Goal: Task Accomplishment & Management: Manage account settings

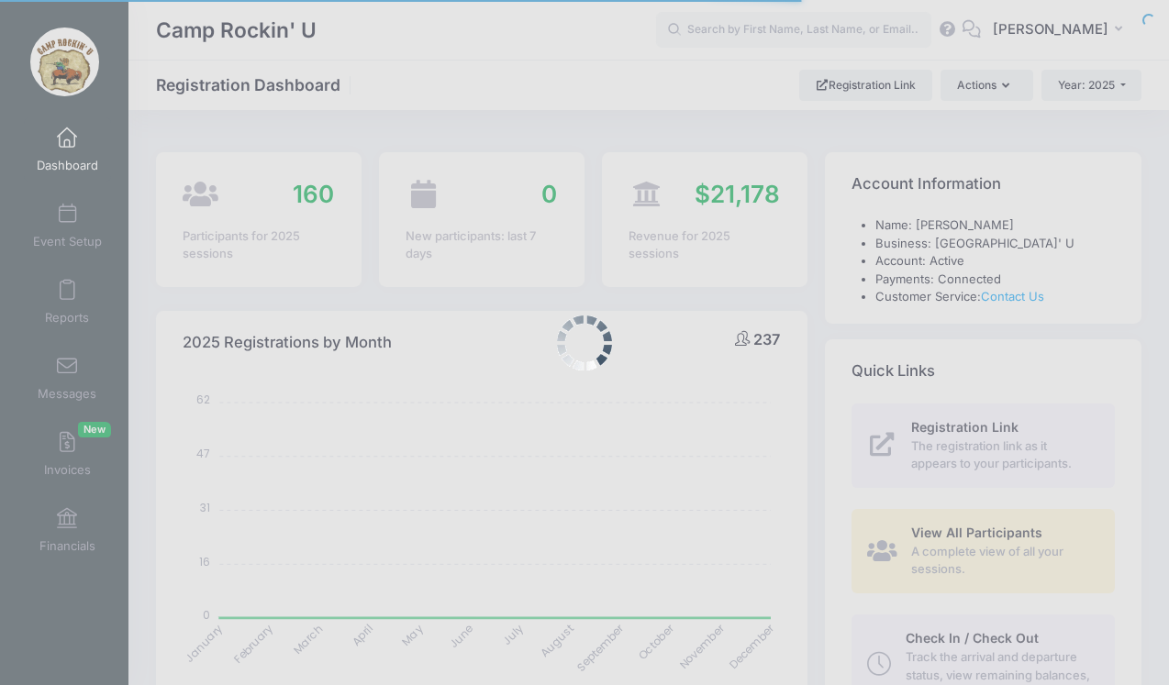
select select
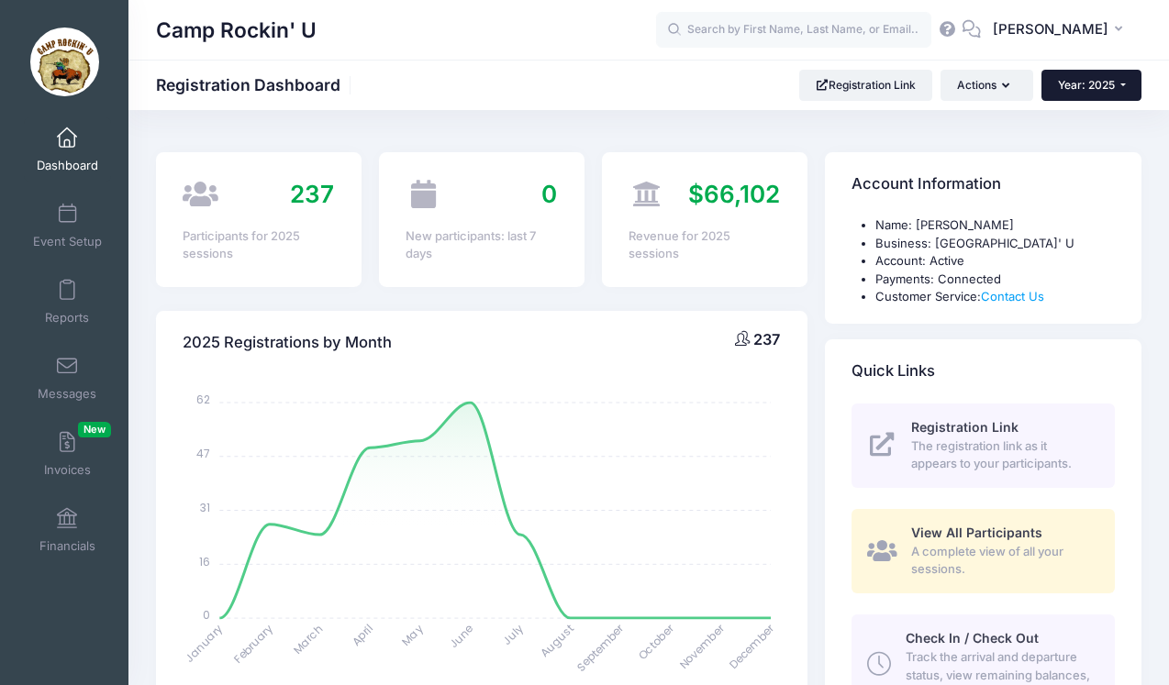
click at [1084, 86] on span "Year: 2025" at bounding box center [1086, 85] width 57 height 14
click at [1108, 139] on link "Year: 2024" at bounding box center [1101, 144] width 119 height 24
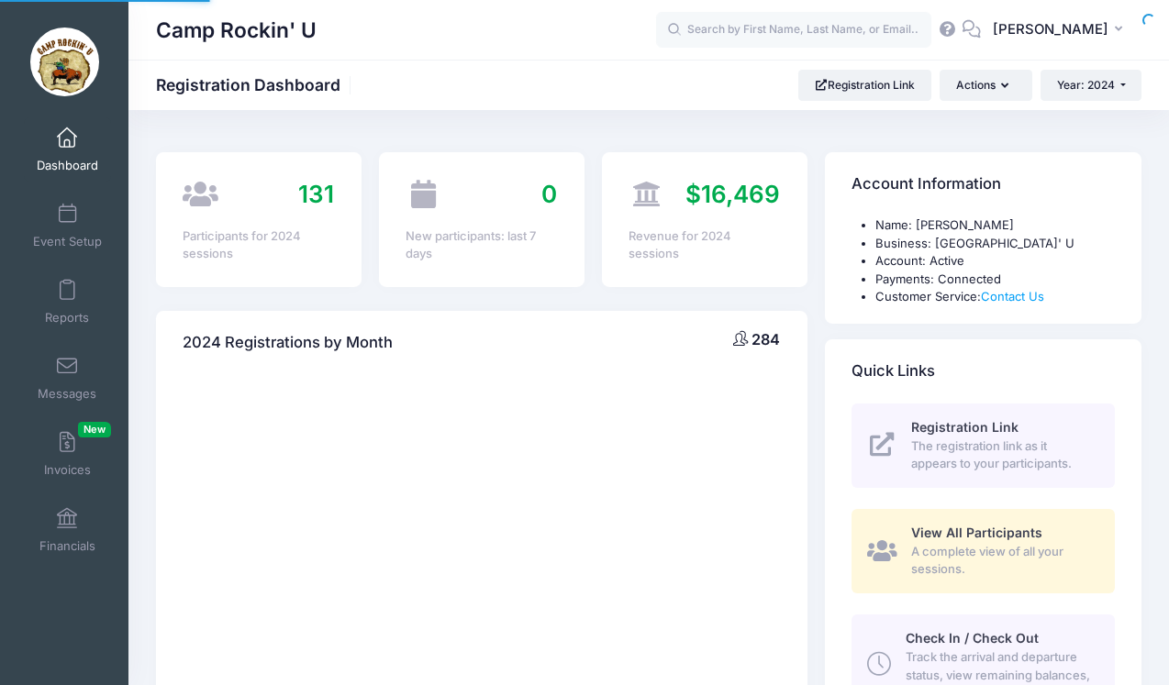
select select
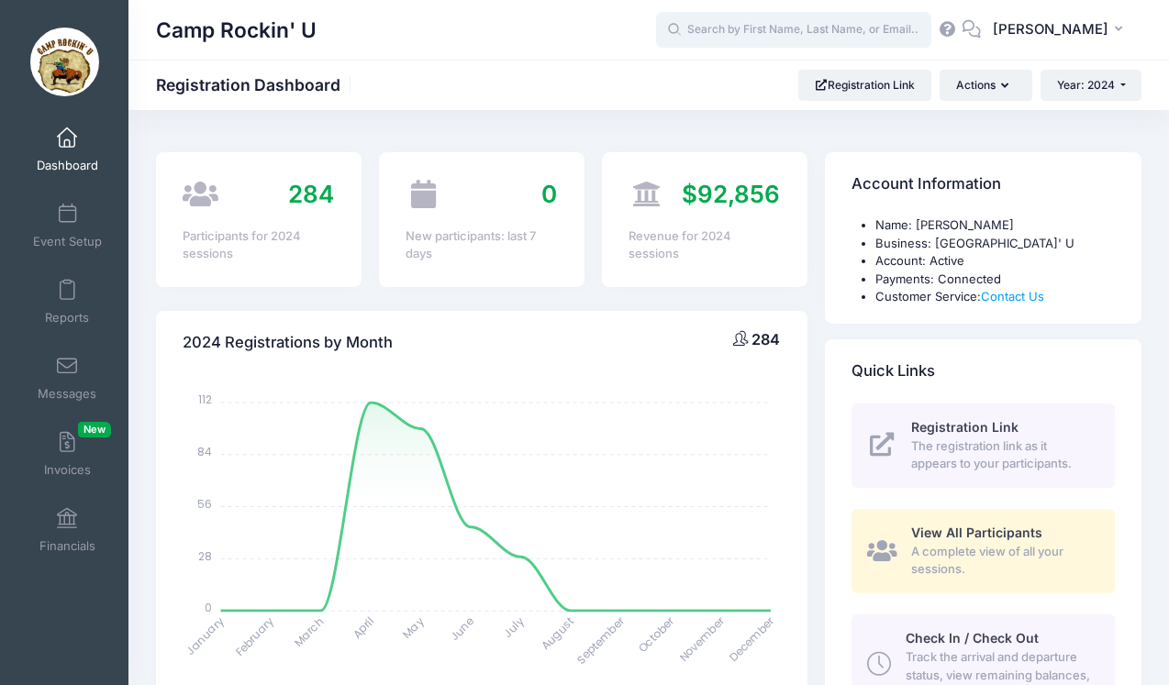
click at [866, 31] on input "text" at bounding box center [793, 30] width 275 height 37
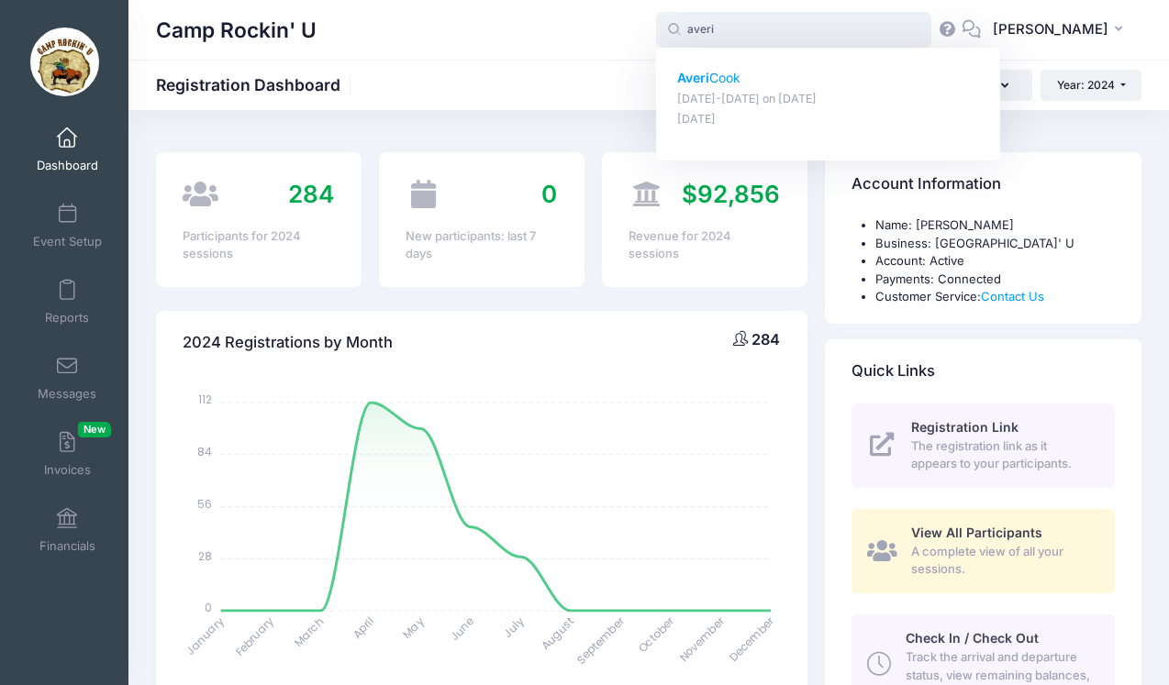
click at [782, 80] on p "[PERSON_NAME]" at bounding box center [828, 78] width 303 height 19
type input "Averi Cook (July 7-12, Jul-07, 2024)"
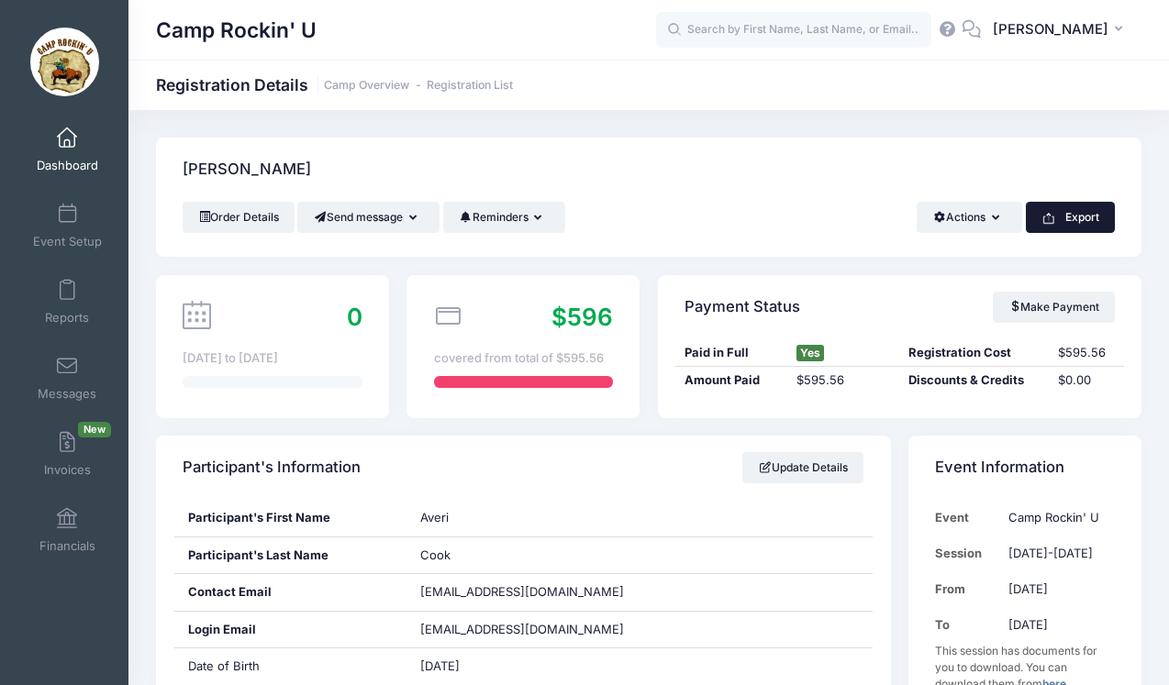
click at [1072, 214] on button "Export" at bounding box center [1070, 217] width 89 height 31
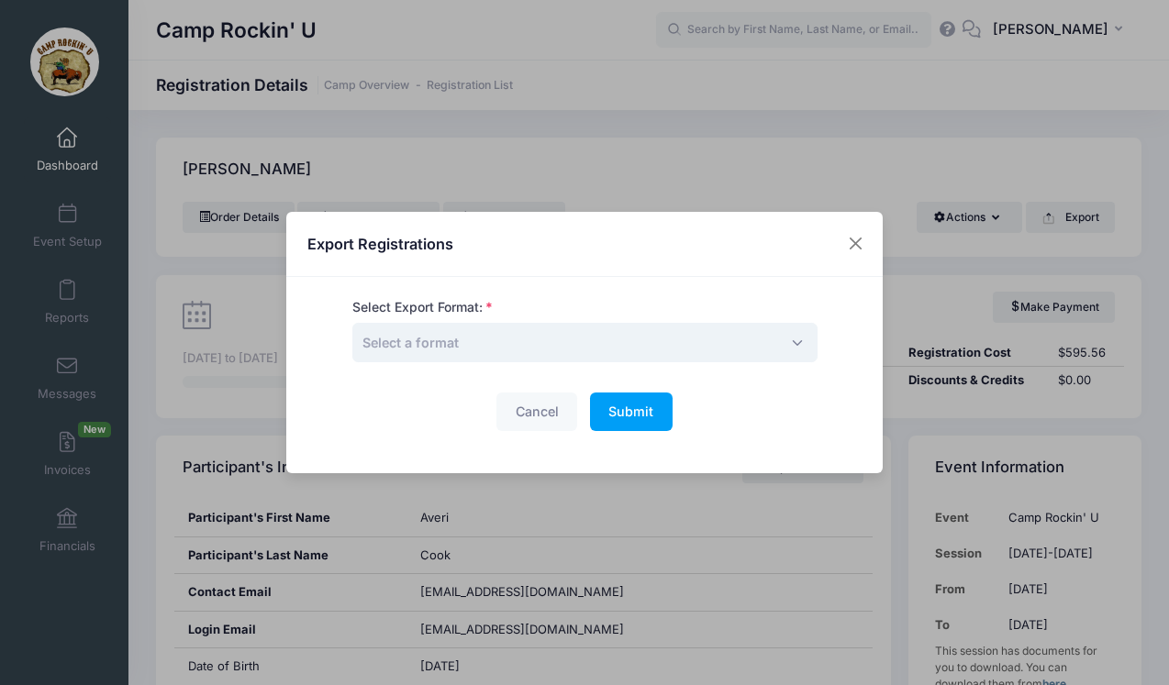
click at [616, 341] on span "Select a format" at bounding box center [584, 342] width 465 height 39
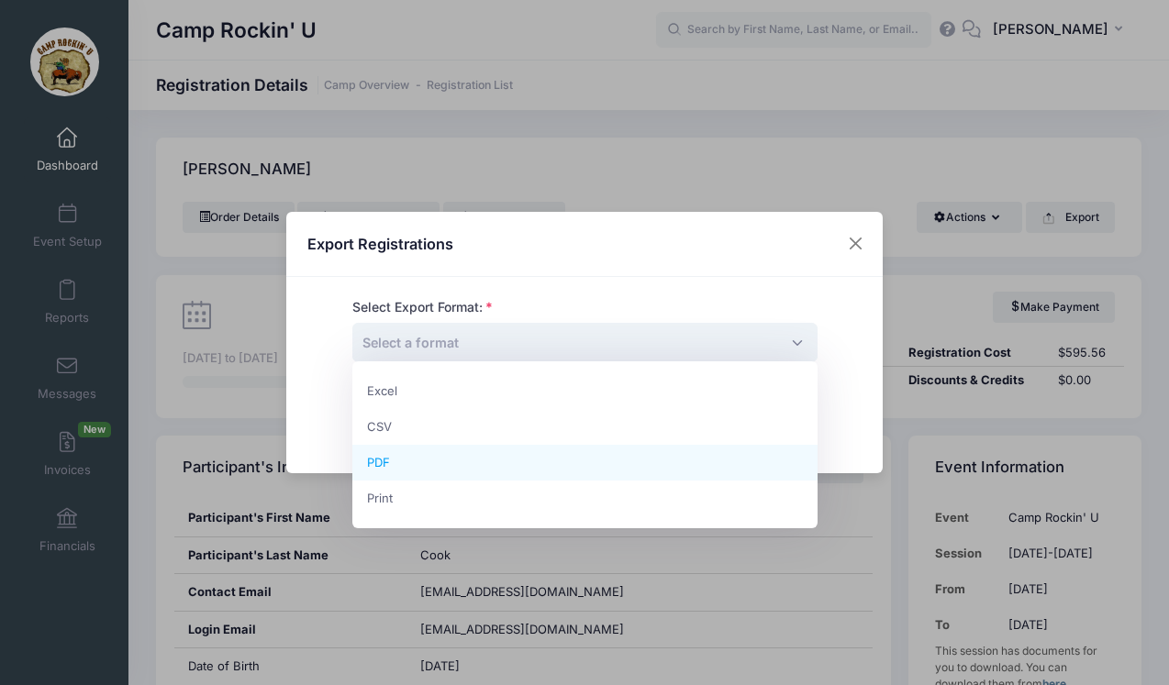
select select "pdf"
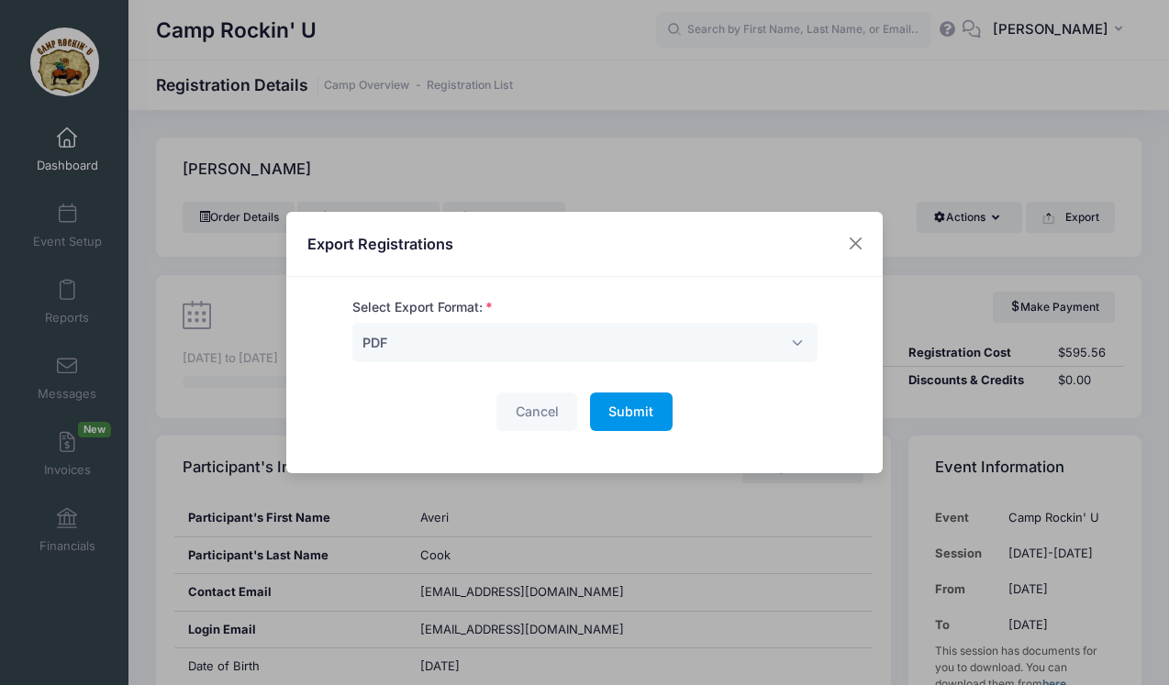
click at [652, 414] on span "Submit" at bounding box center [630, 412] width 45 height 16
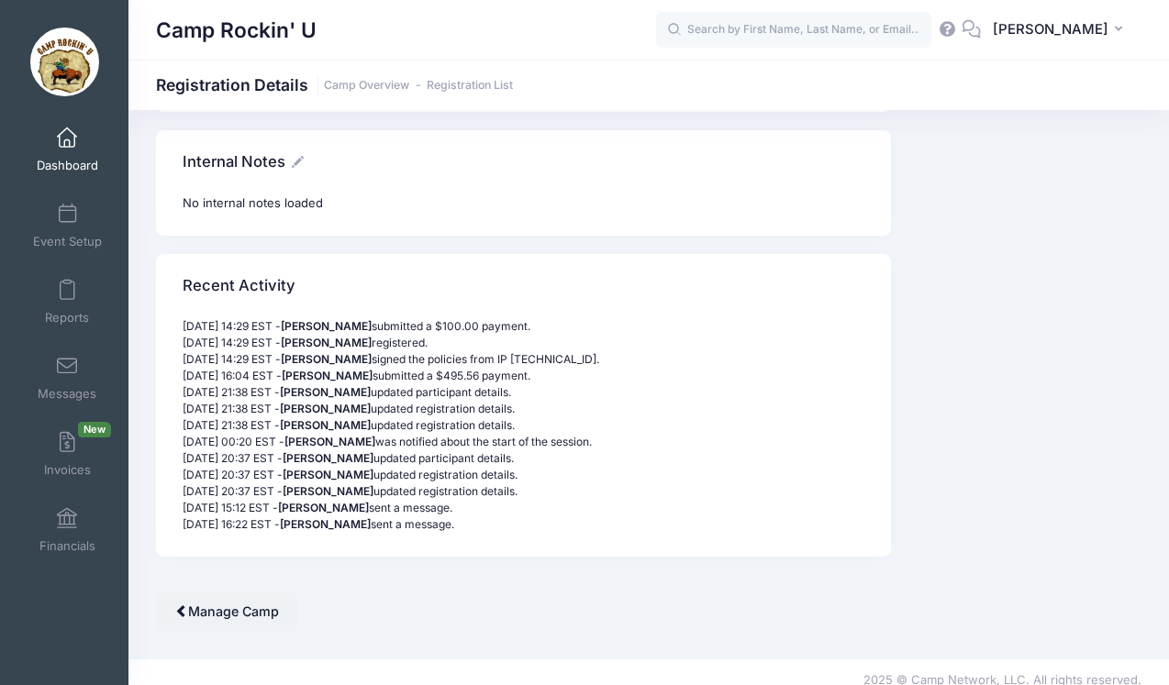
scroll to position [2131, 0]
